Goal: Use online tool/utility

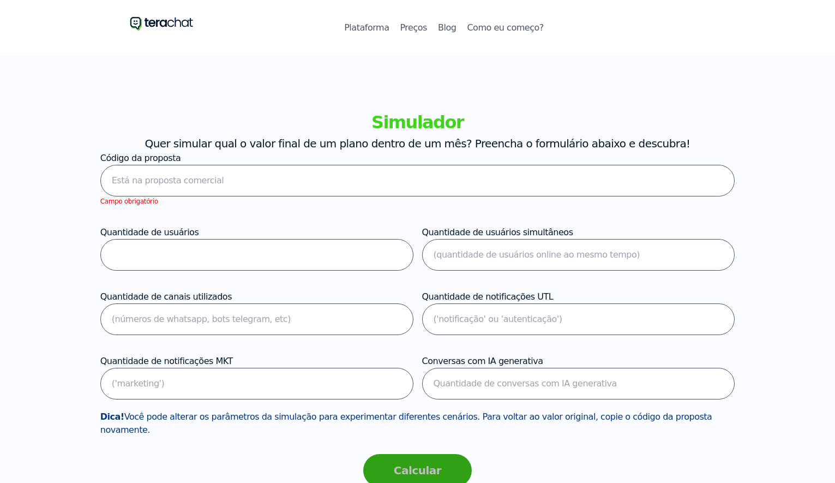
click at [230, 173] on input "text" at bounding box center [417, 181] width 635 height 32
paste input "10495000790008900000000000000000001160300056009000000000000000000"
type input "10495000790008900000000000000000001160300056009000000000000000000"
type input "56"
type input "9"
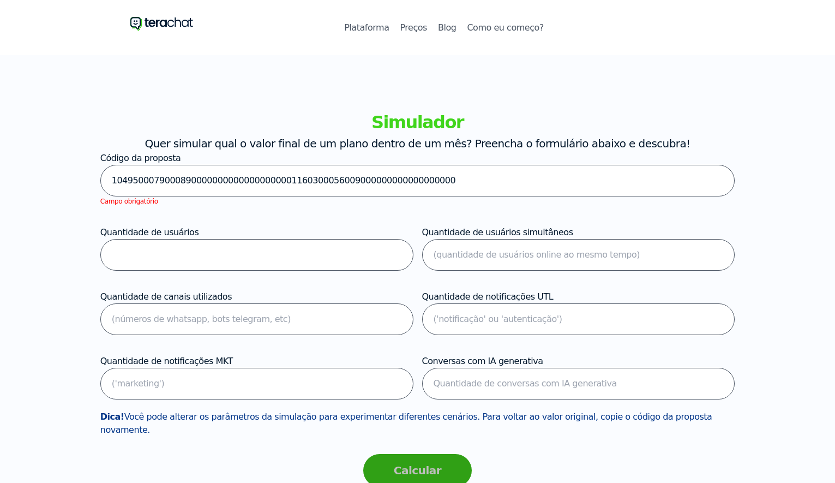
type input "0"
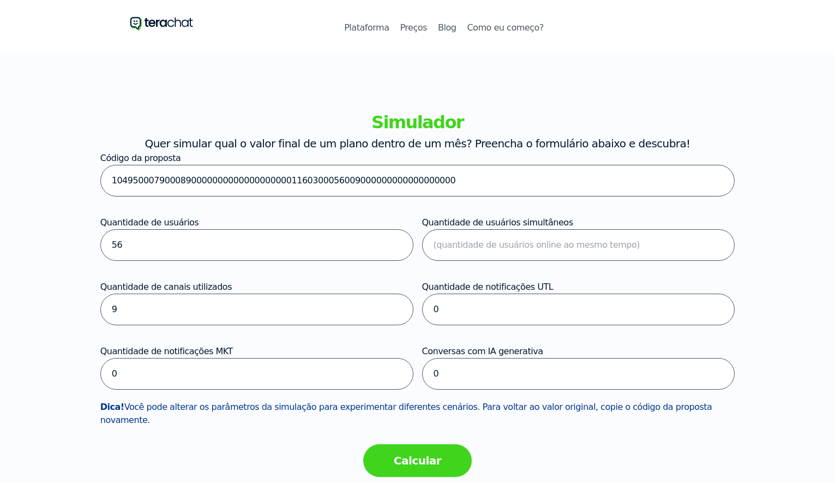
type input "10495000790008900000000000000000001160300056009000000000000000000"
drag, startPoint x: 163, startPoint y: 307, endPoint x: 74, endPoint y: 303, distance: 89.5
click at [74, 303] on div "Quer simular qual o valor final de um plano dentro de um mês? Preencha o formul…" at bounding box center [417, 320] width 835 height 370
type input "1"
click at [412, 456] on button "Calcular" at bounding box center [417, 460] width 109 height 33
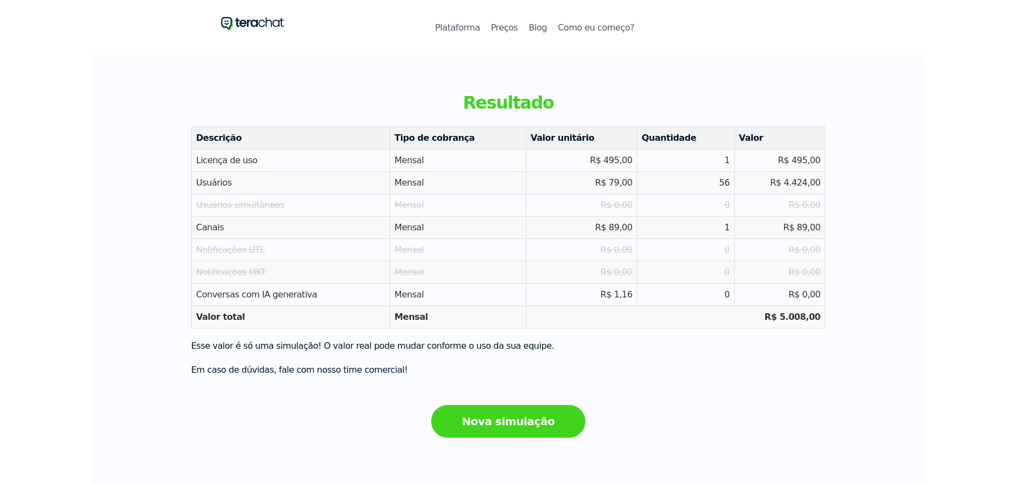
scroll to position [492, 0]
